Goal: Information Seeking & Learning: Check status

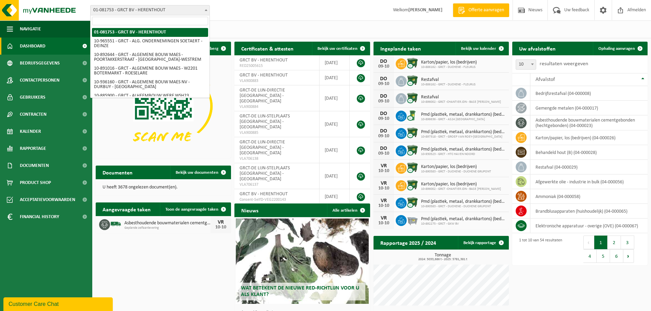
click at [184, 11] on span "01-081753 - GRCT BV - HERENTHOUT" at bounding box center [150, 10] width 119 height 10
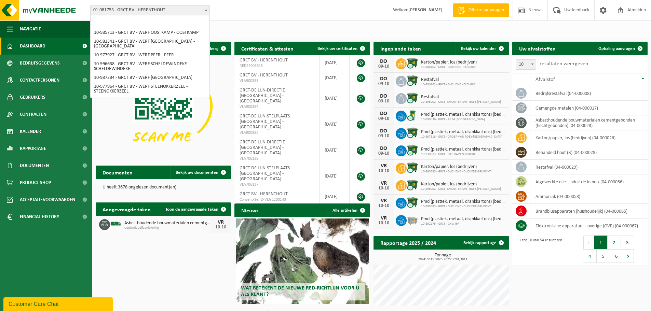
scroll to position [2334, 0]
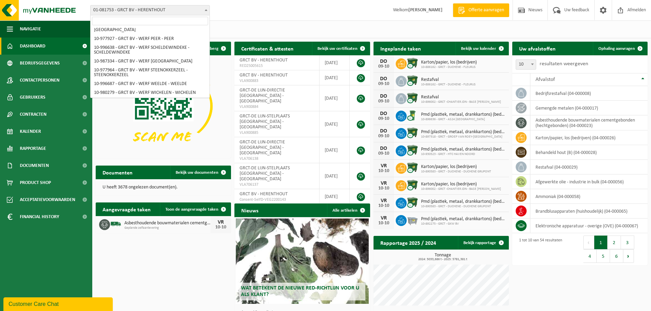
select select "107962"
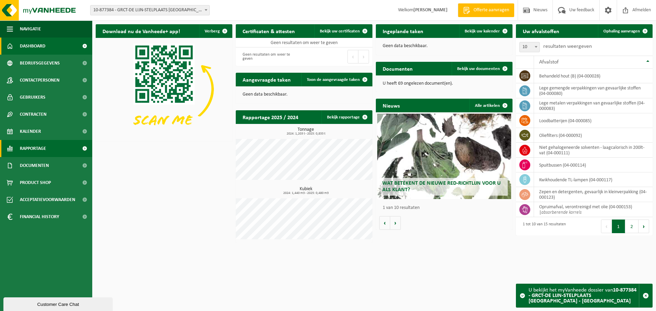
click at [36, 151] on span "Rapportage" at bounding box center [33, 148] width 26 height 17
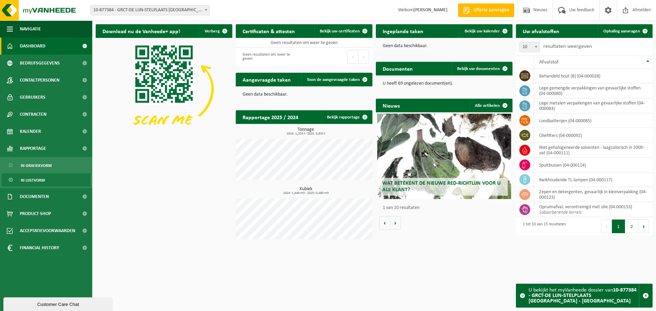
click at [39, 179] on span "In lijstvorm" at bounding box center [33, 180] width 24 height 13
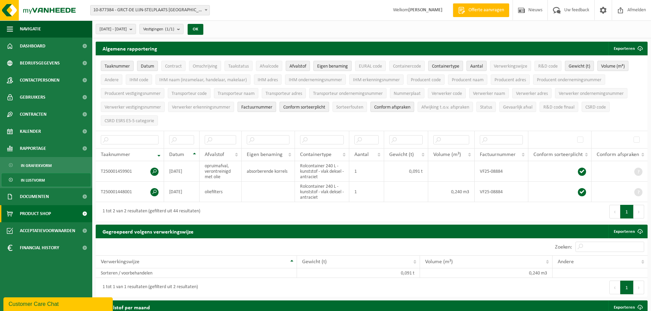
click at [34, 210] on span "Product Shop" at bounding box center [35, 213] width 31 height 17
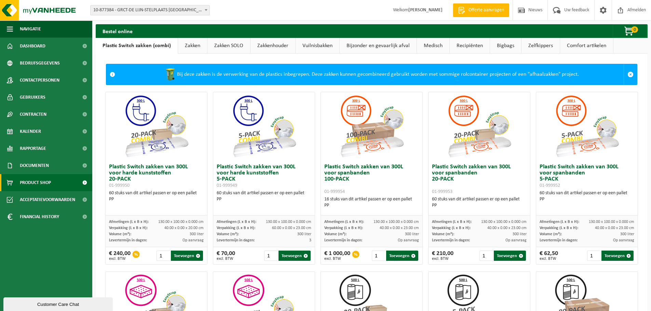
click at [268, 44] on link "Zakkenhouder" at bounding box center [272, 46] width 45 height 16
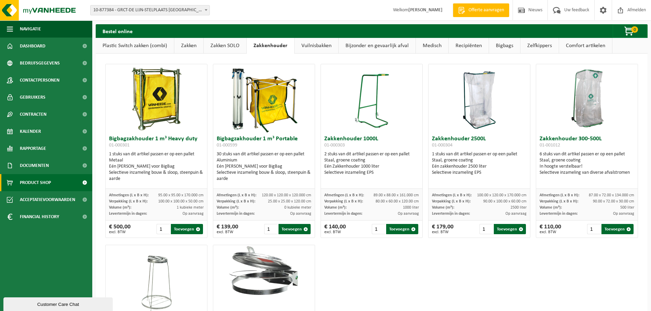
drag, startPoint x: 314, startPoint y: 46, endPoint x: 325, endPoint y: 49, distance: 11.5
click at [314, 46] on link "Vuilnisbakken" at bounding box center [316, 46] width 44 height 16
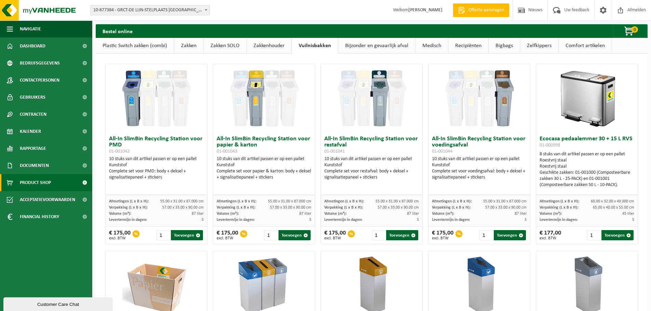
click at [371, 45] on link "Bijzonder en gevaarlijk afval" at bounding box center [376, 46] width 77 height 16
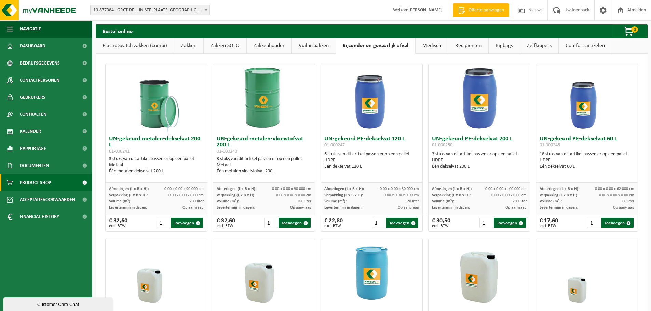
click at [432, 47] on link "Medisch" at bounding box center [431, 46] width 32 height 16
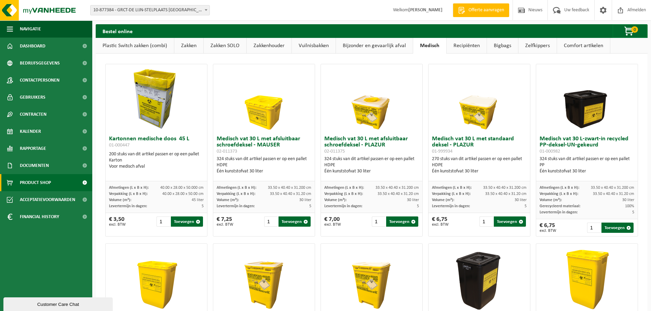
click at [468, 46] on link "Recipiënten" at bounding box center [466, 46] width 40 height 16
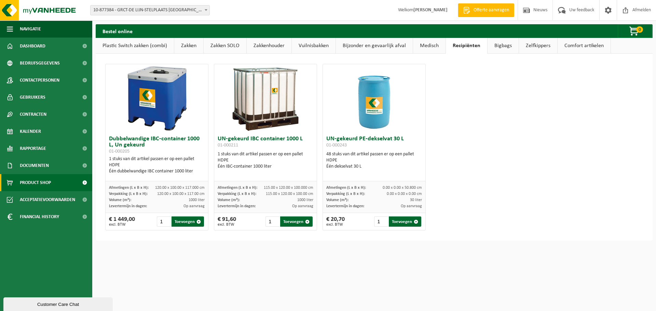
click at [509, 46] on link "Bigbags" at bounding box center [502, 46] width 31 height 16
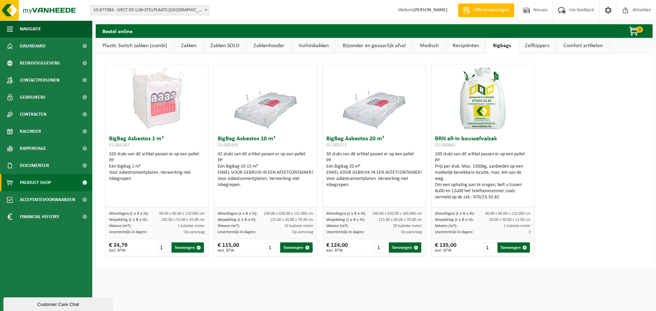
click at [533, 46] on link "Zelfkippers" at bounding box center [537, 46] width 38 height 16
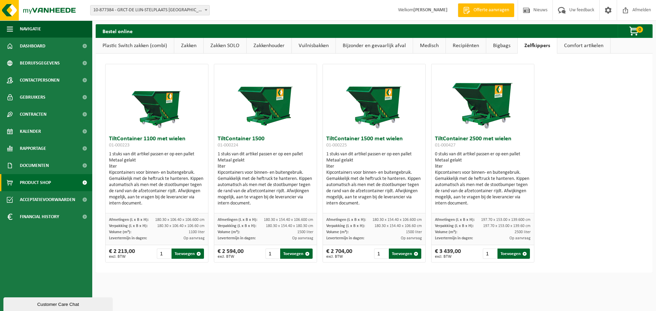
click at [571, 48] on link "Comfort artikelen" at bounding box center [583, 46] width 53 height 16
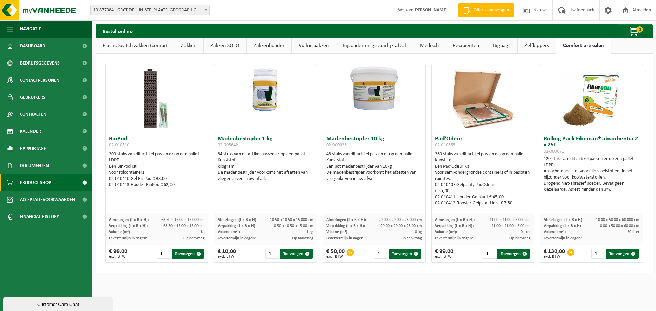
click at [539, 48] on link "Zelfkippers" at bounding box center [536, 46] width 38 height 16
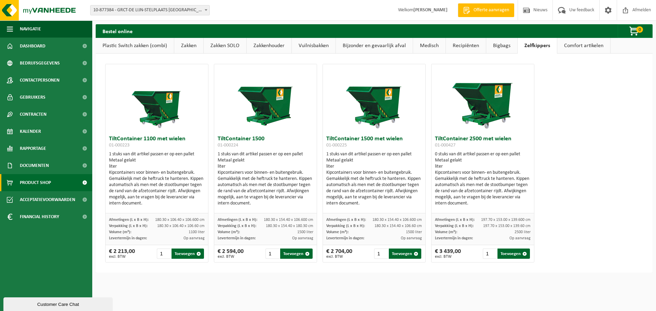
click at [494, 47] on link "Bigbags" at bounding box center [501, 46] width 31 height 16
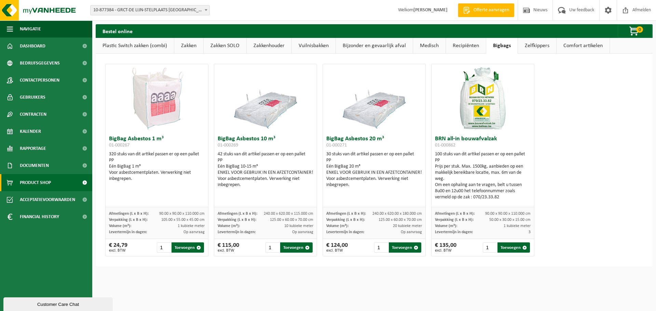
click at [467, 46] on link "Recipiënten" at bounding box center [466, 46] width 40 height 16
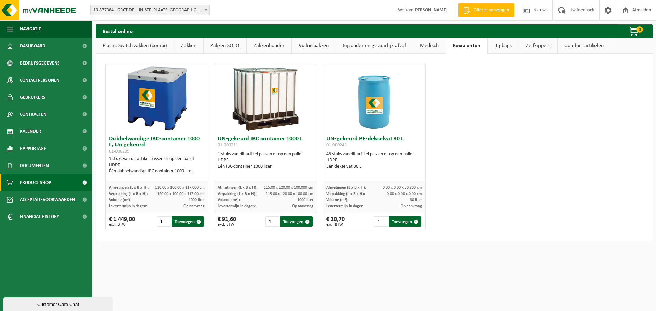
click at [433, 48] on link "Medisch" at bounding box center [429, 46] width 32 height 16
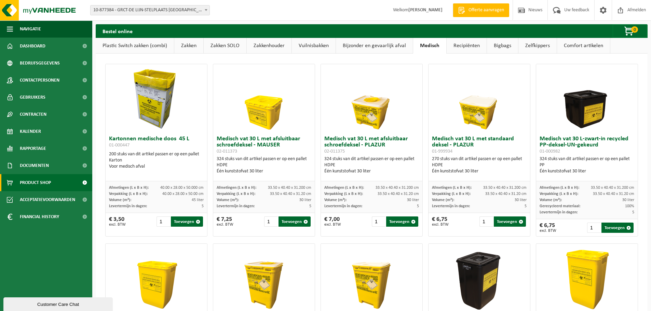
click at [380, 45] on link "Bijzonder en gevaarlijk afval" at bounding box center [374, 46] width 77 height 16
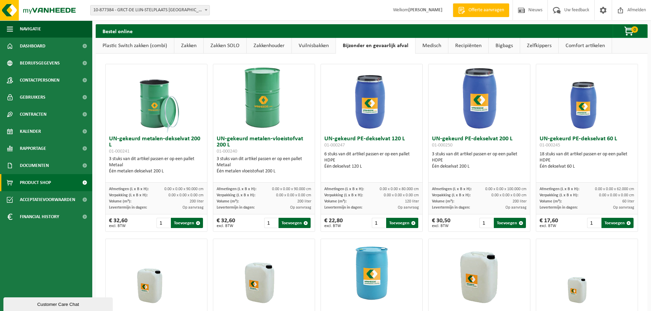
click at [321, 45] on link "Vuilnisbakken" at bounding box center [314, 46] width 44 height 16
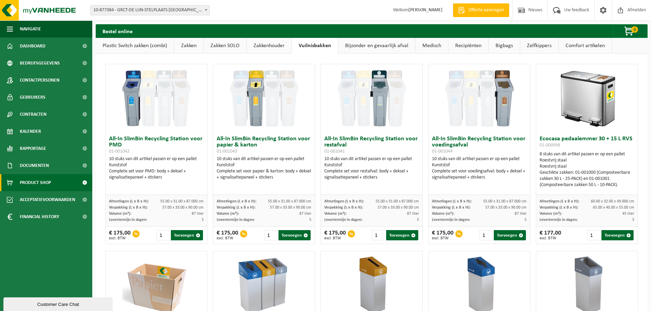
click at [272, 46] on link "Zakkenhouder" at bounding box center [269, 46] width 45 height 16
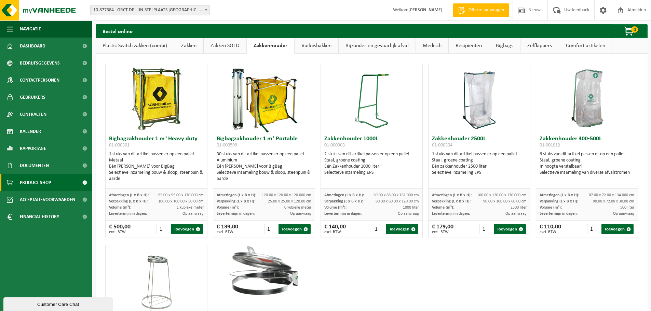
click at [224, 47] on link "Zakken SOLO" at bounding box center [225, 46] width 43 height 16
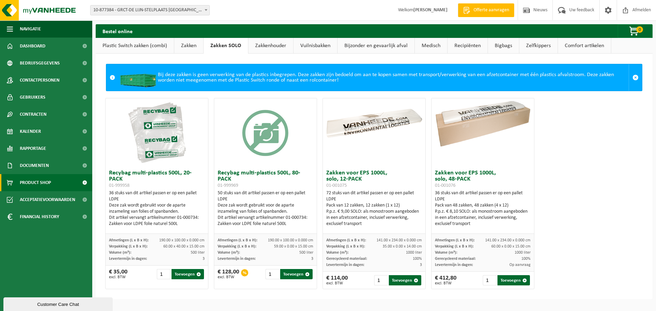
click at [191, 45] on link "Zakken" at bounding box center [188, 46] width 29 height 16
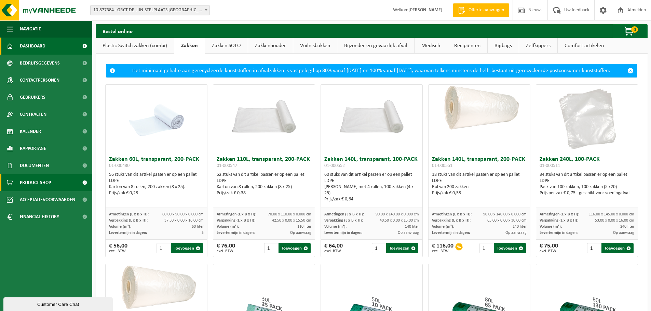
click at [50, 50] on link "Dashboard" at bounding box center [46, 46] width 92 height 17
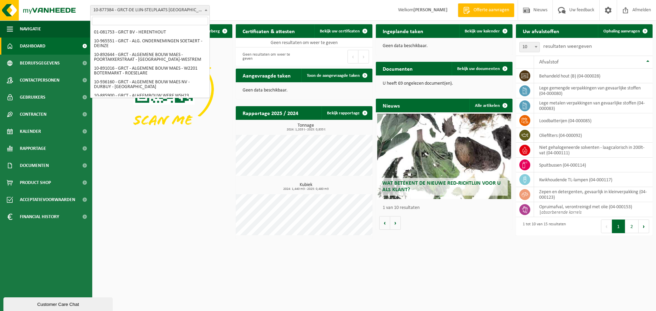
click at [207, 9] on b at bounding box center [206, 10] width 3 height 2
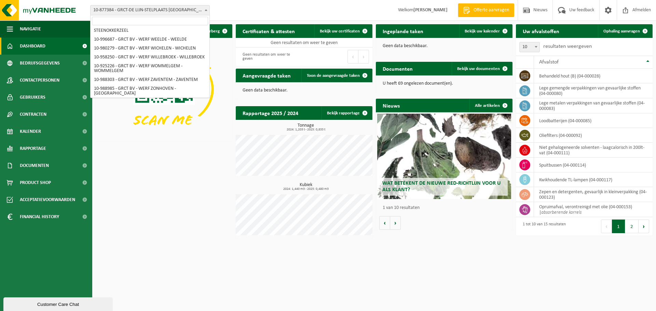
scroll to position [2400, 0]
select select "107968"
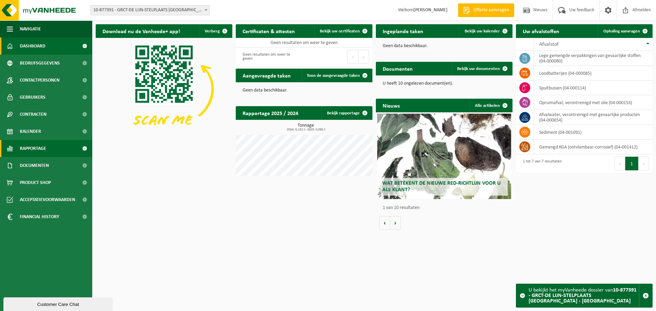
click at [40, 150] on span "Rapportage" at bounding box center [33, 148] width 26 height 17
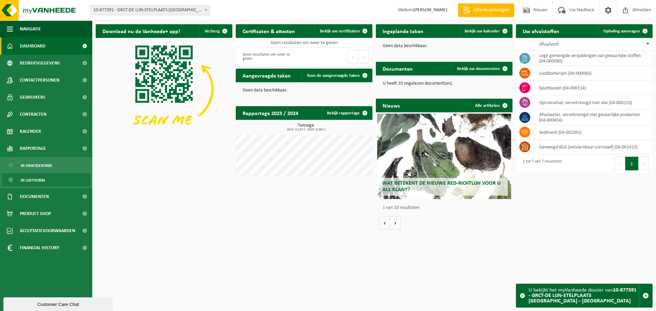
click at [40, 179] on span "In lijstvorm" at bounding box center [33, 180] width 24 height 13
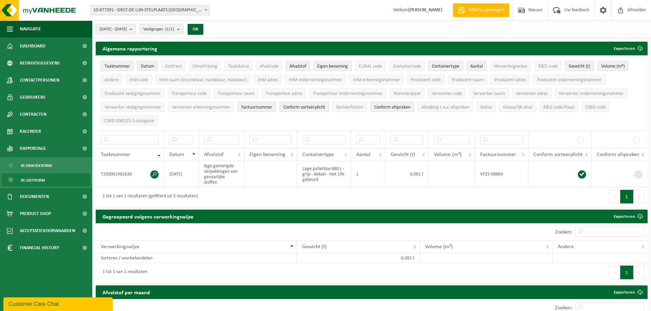
click at [203, 11] on span at bounding box center [206, 9] width 7 height 9
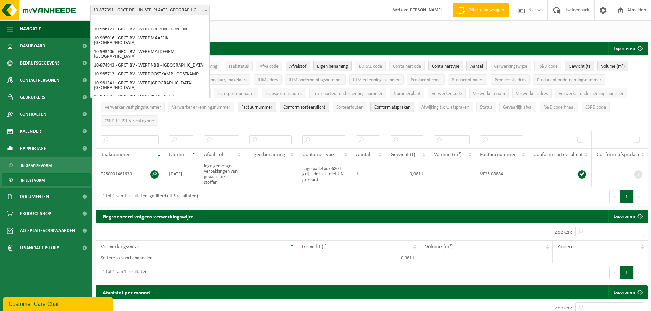
scroll to position [2244, 0]
select select "107931"
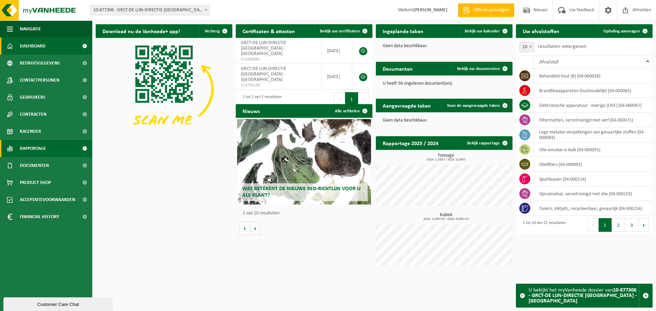
click at [41, 145] on span "Rapportage" at bounding box center [33, 148] width 26 height 17
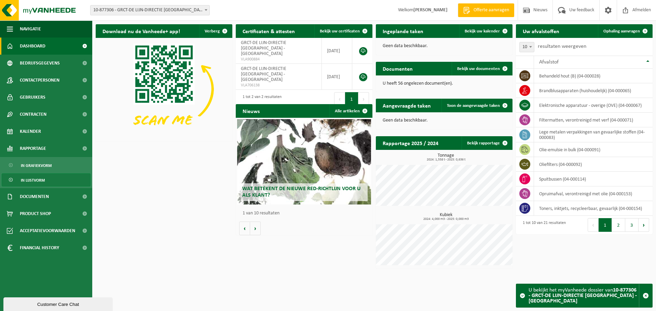
click at [42, 178] on span "In lijstvorm" at bounding box center [33, 180] width 24 height 13
